Goal: Check status: Check status

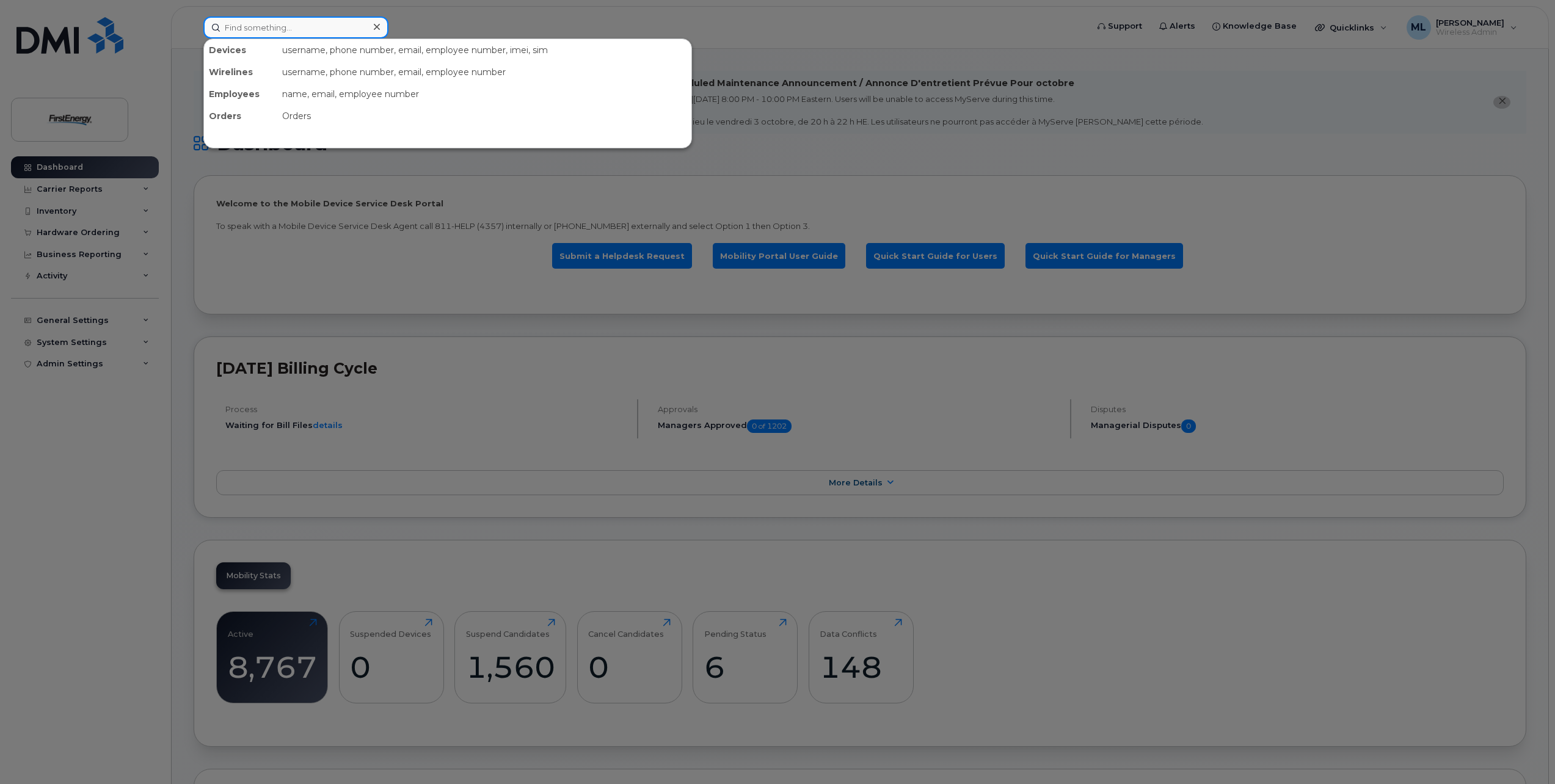
click at [302, 23] on input at bounding box center [295, 27] width 185 height 22
paste input "3307036098"
type input "3307036098"
click at [251, 30] on input at bounding box center [295, 27] width 185 height 22
paste input "3307036098"
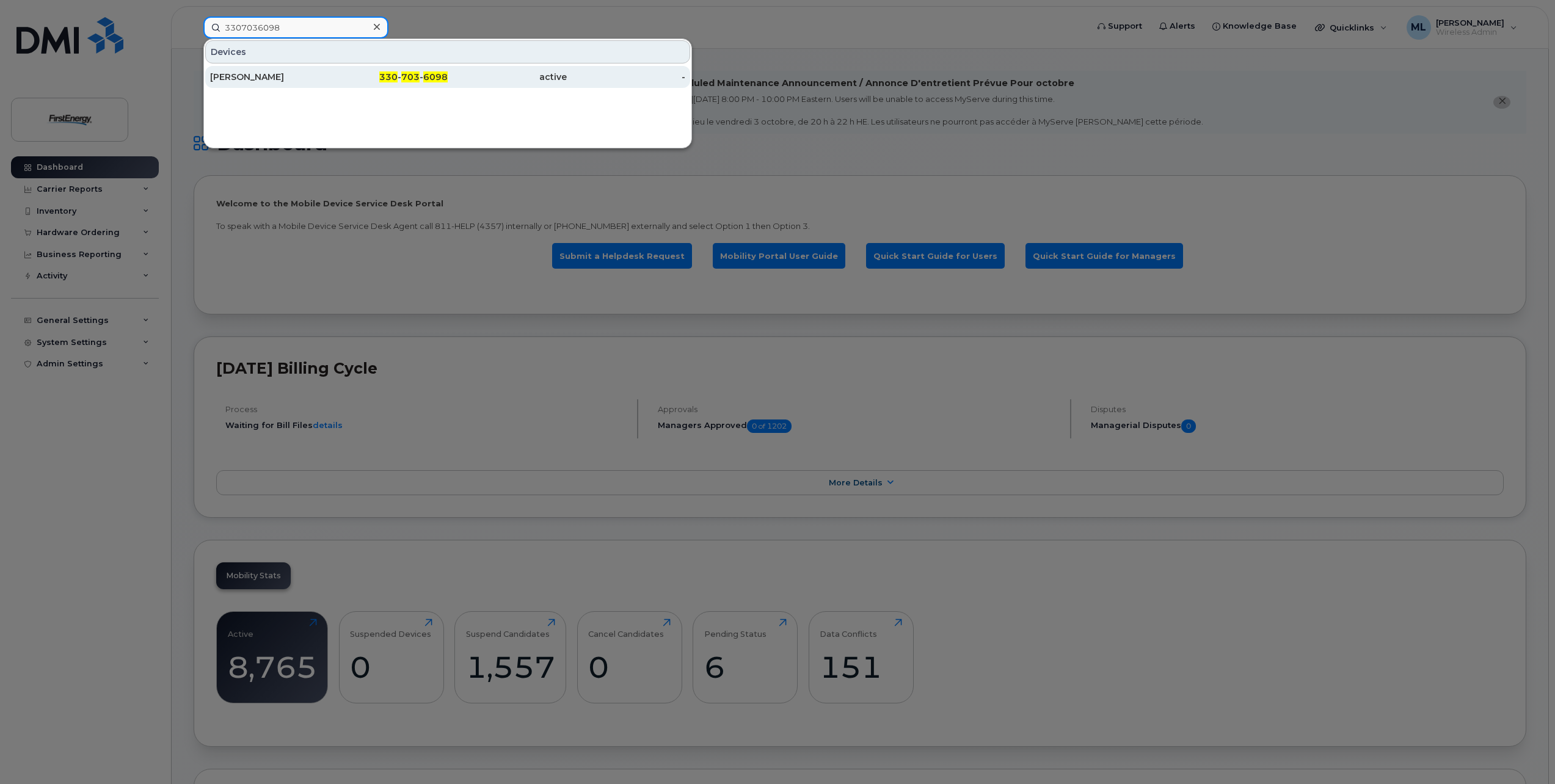
type input "3307036098"
click at [285, 76] on div "DOUGLAS C SALTZ" at bounding box center [270, 77] width 119 height 12
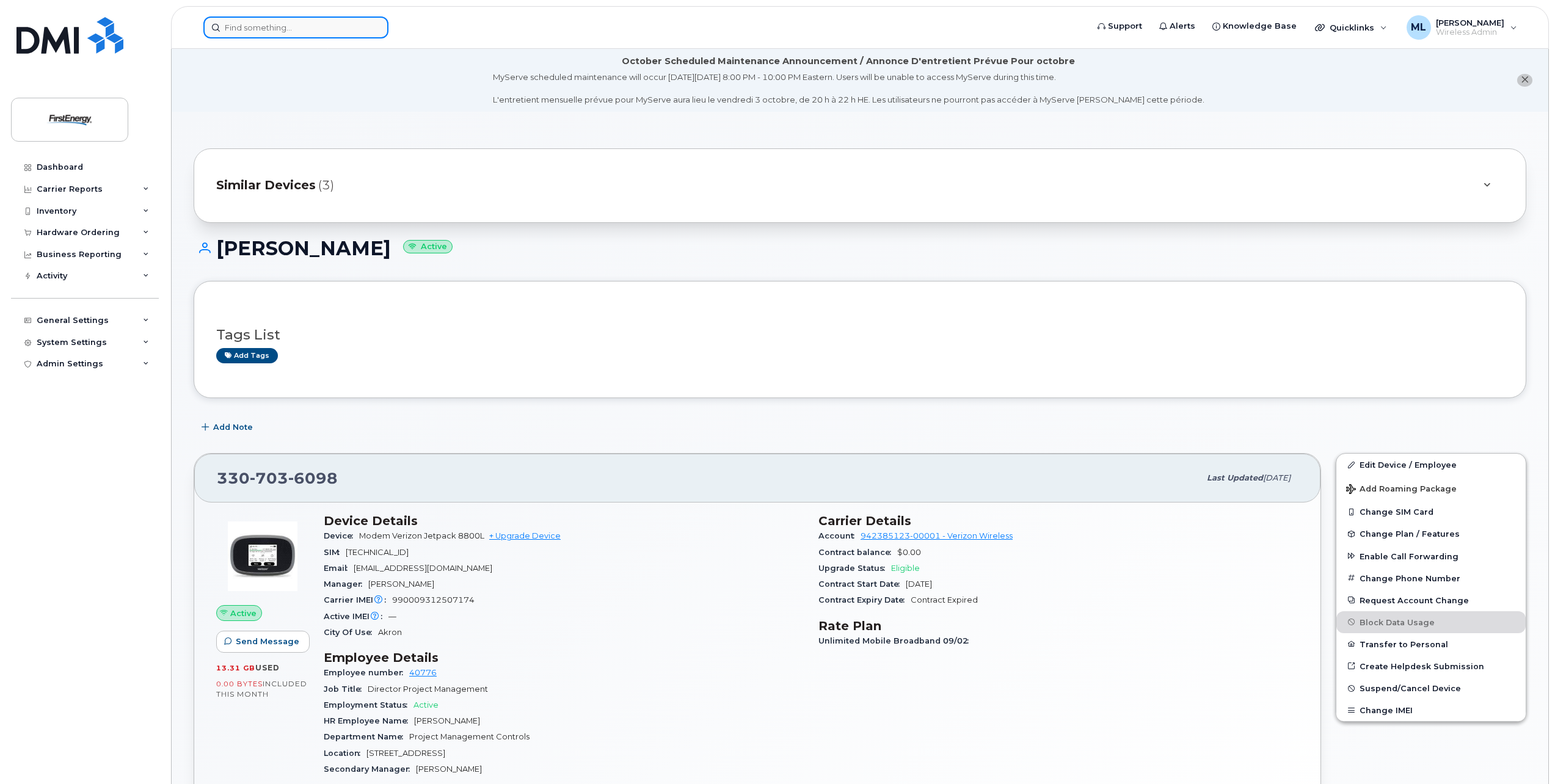
click at [276, 30] on input at bounding box center [295, 27] width 185 height 22
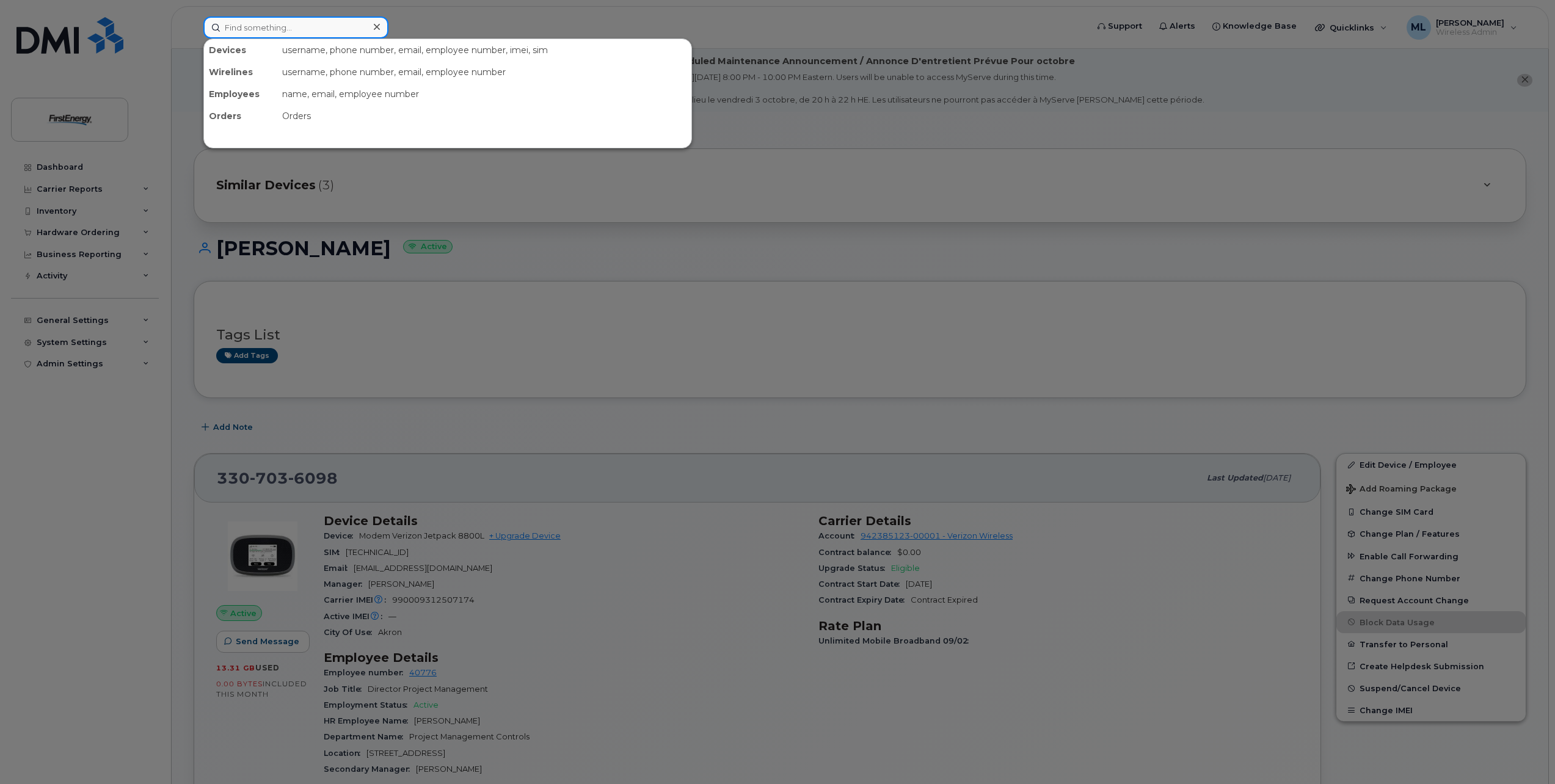
paste input "8722406945"
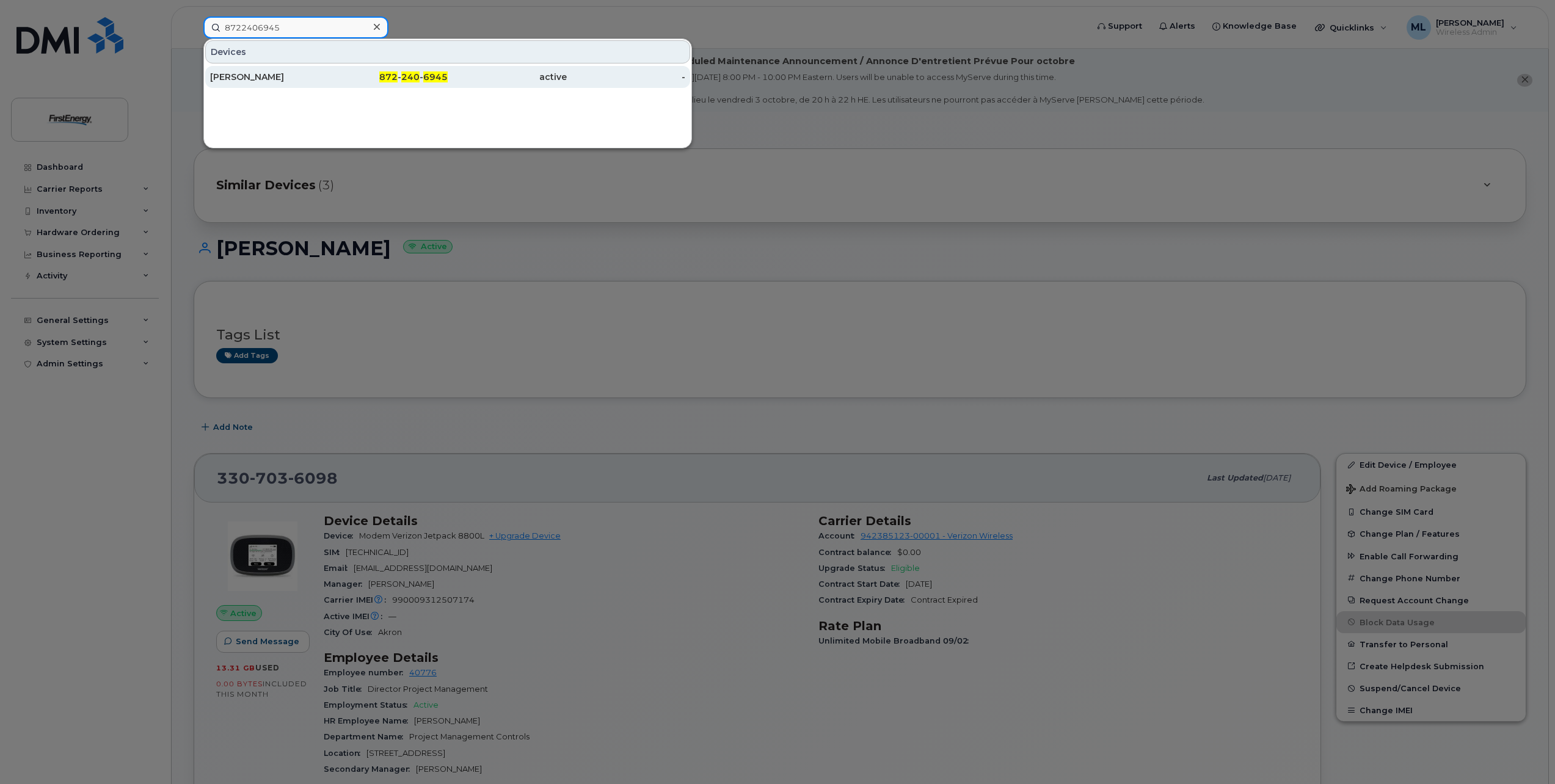
type input "8722406945"
click at [301, 76] on div "[PERSON_NAME]" at bounding box center [270, 77] width 119 height 12
